Goal: Task Accomplishment & Management: Manage account settings

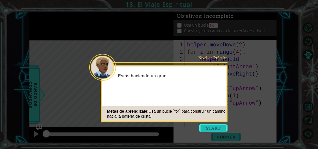
click at [214, 125] on button "Start" at bounding box center [213, 128] width 29 height 8
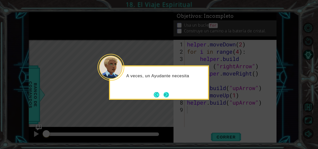
click at [169, 95] on button "Next" at bounding box center [167, 95] width 6 height 6
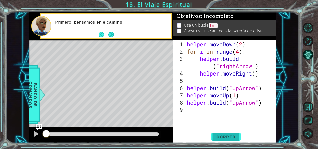
click at [224, 134] on button "Correr" at bounding box center [226, 136] width 30 height 10
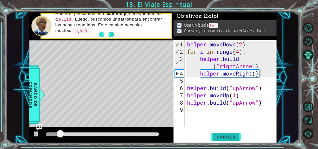
click at [224, 134] on button "Correr" at bounding box center [226, 136] width 30 height 10
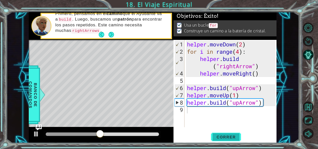
click at [224, 134] on button "Correr" at bounding box center [226, 136] width 30 height 10
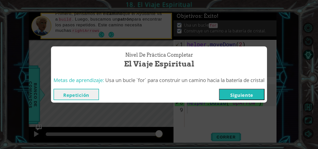
click at [252, 93] on button "Siguiente" at bounding box center [242, 94] width 46 height 11
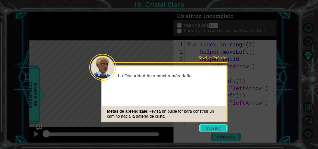
click at [218, 124] on button "Start" at bounding box center [213, 128] width 29 height 8
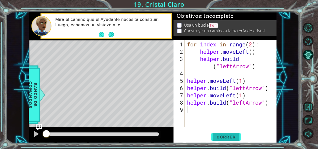
click at [233, 135] on span "Correr" at bounding box center [226, 136] width 29 height 5
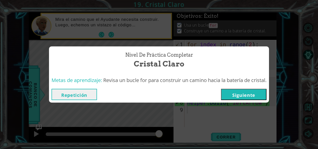
click at [309, 109] on div "Nivel de Práctica Completar [PERSON_NAME] Metas de aprendizaje: Revisa un bucle…" at bounding box center [159, 74] width 318 height 149
click at [259, 97] on button "Siguiente" at bounding box center [244, 94] width 46 height 11
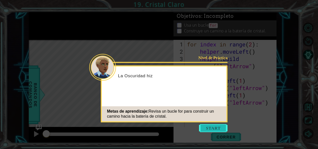
click at [213, 126] on button "Start" at bounding box center [213, 128] width 29 height 8
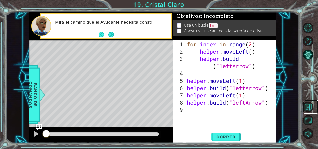
click at [314, 107] on link at bounding box center [311, 106] width 14 height 13
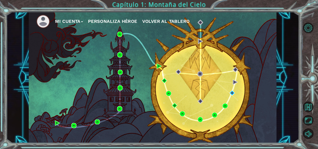
click at [75, 22] on button "Mi Cuenta" at bounding box center [69, 22] width 28 height 8
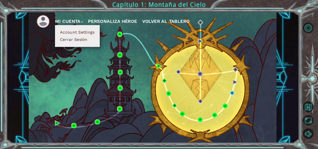
click at [43, 36] on div "Mi Cuenta Account Settings Cerrar Sesión Personaliza Héroe Volver al Tablero" at bounding box center [153, 77] width 248 height 131
click at [151, 22] on span "Volver al Tablero" at bounding box center [166, 21] width 48 height 5
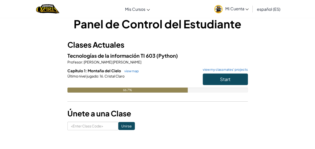
scroll to position [8, 0]
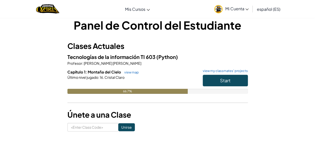
click at [216, 9] on img at bounding box center [218, 9] width 8 height 8
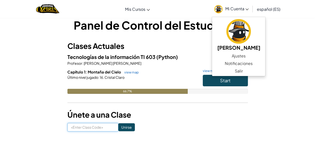
click at [103, 125] on input at bounding box center [92, 127] width 51 height 9
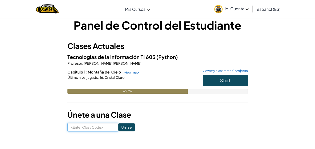
type input "JumpSafeBite"
click at [118, 125] on input "Unirse" at bounding box center [126, 127] width 17 height 8
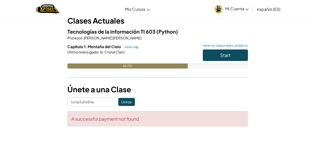
scroll to position [36, 0]
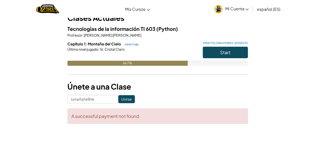
click at [228, 14] on link "Mi Cuenta" at bounding box center [231, 9] width 39 height 16
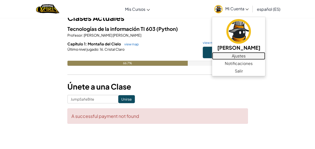
click at [236, 58] on link "Ajustes" at bounding box center [238, 56] width 53 height 8
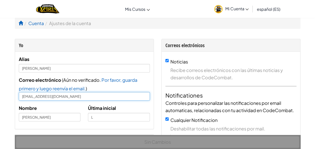
click at [60, 95] on input "[EMAIL_ADDRESS][DOMAIN_NAME]" at bounding box center [84, 96] width 131 height 9
click at [59, 96] on input "[EMAIL_ADDRESS][DOMAIN_NAME]" at bounding box center [84, 96] width 131 height 9
type input "@[DOMAIN_NAME]"
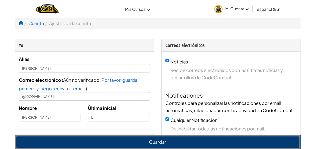
click at [226, 13] on link "Mi Cuenta" at bounding box center [231, 9] width 39 height 16
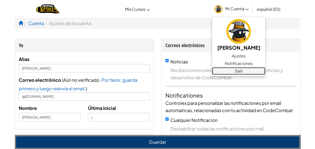
click at [236, 71] on link "Salir" at bounding box center [238, 71] width 53 height 8
